Goal: Find specific page/section: Find specific page/section

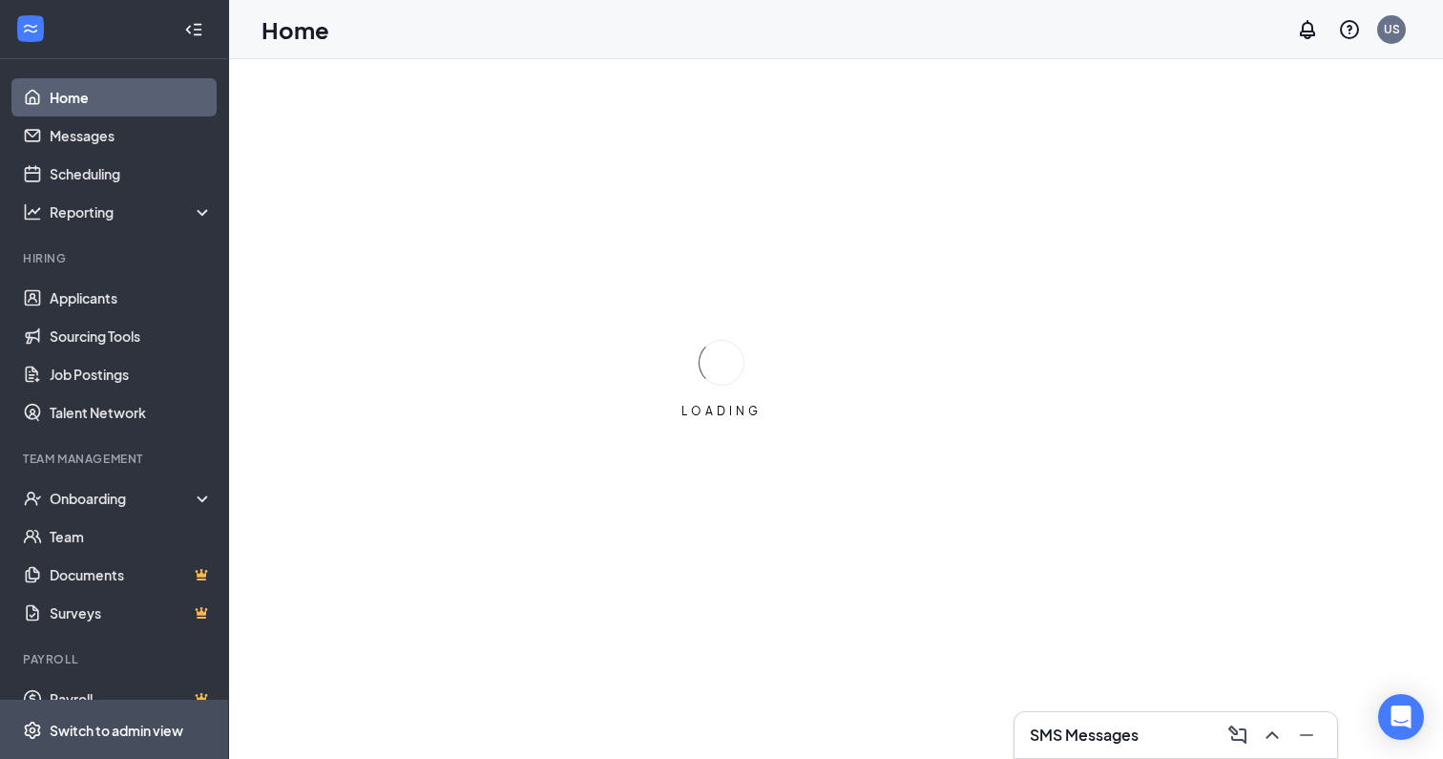
click at [156, 725] on div "Switch to admin view" at bounding box center [117, 730] width 134 height 19
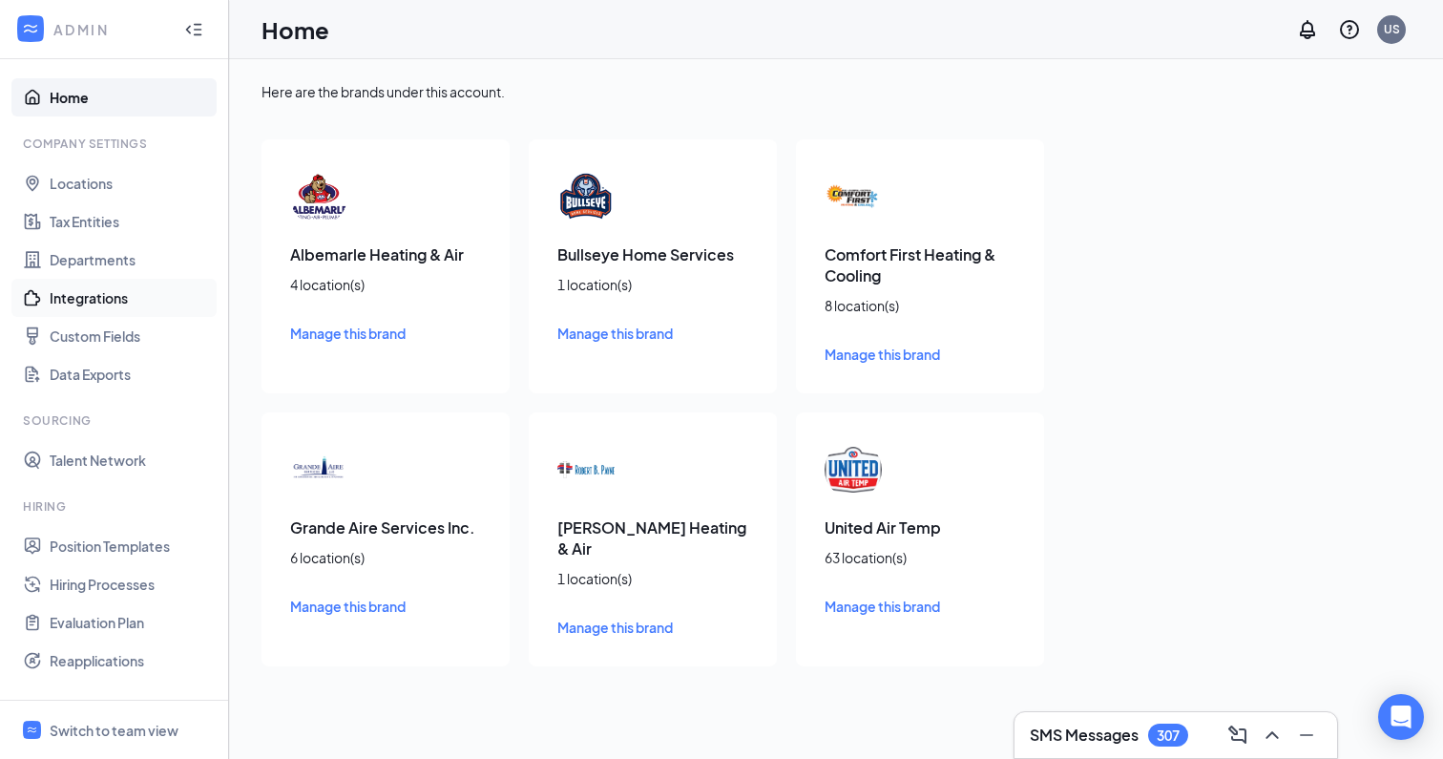
click at [120, 298] on link "Integrations" at bounding box center [131, 298] width 163 height 38
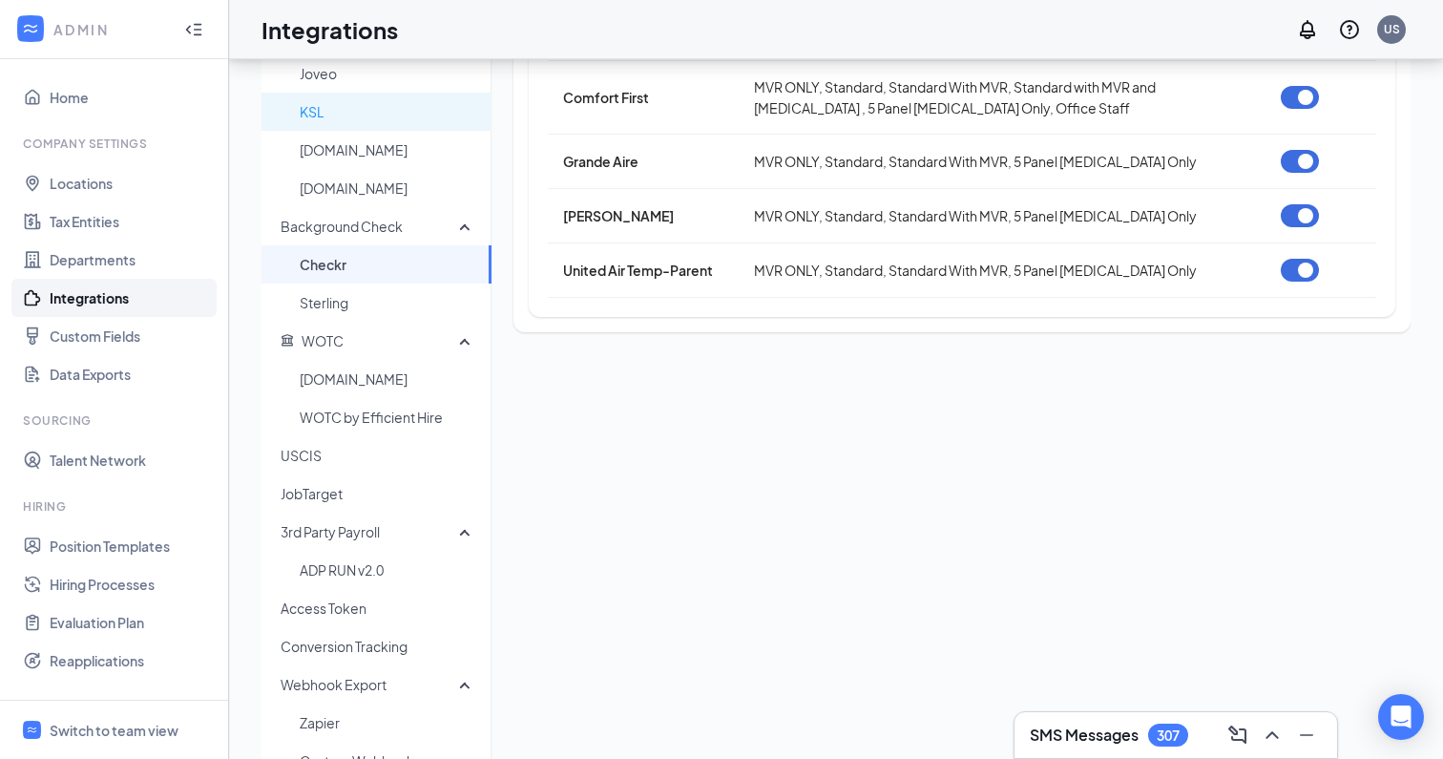
scroll to position [368, 0]
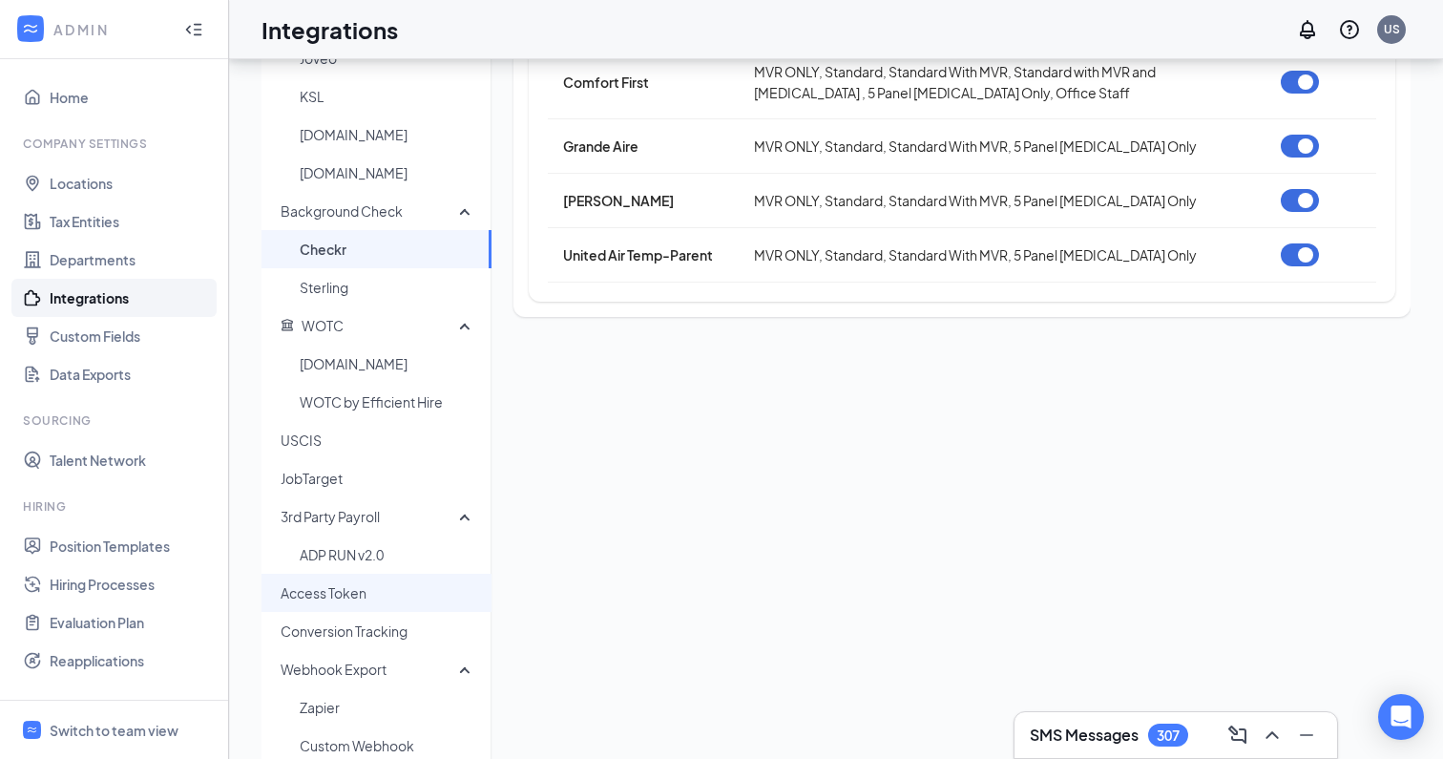
click at [389, 598] on span "Access Token" at bounding box center [379, 593] width 196 height 38
